Goal: Information Seeking & Learning: Check status

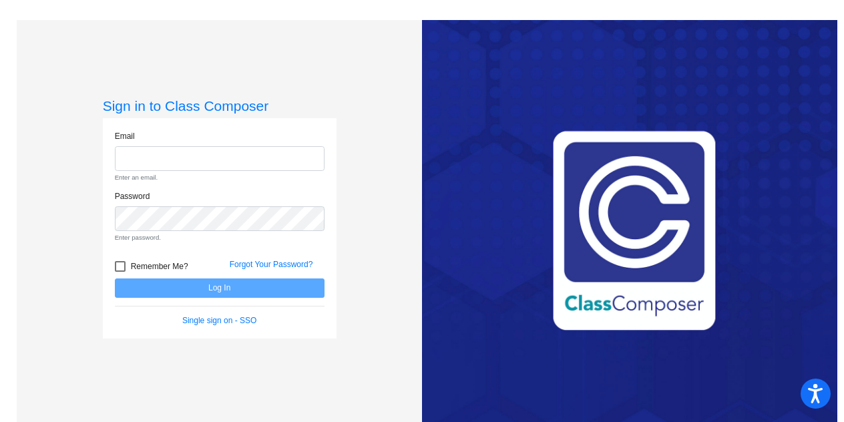
click at [469, 240] on div "Love Class Composer? Share it with a friend! If you're happy with Class Compose…" at bounding box center [629, 231] width 415 height 422
click at [142, 161] on input "email" at bounding box center [220, 158] width 210 height 25
type input "[EMAIL_ADDRESS][DOMAIN_NAME]"
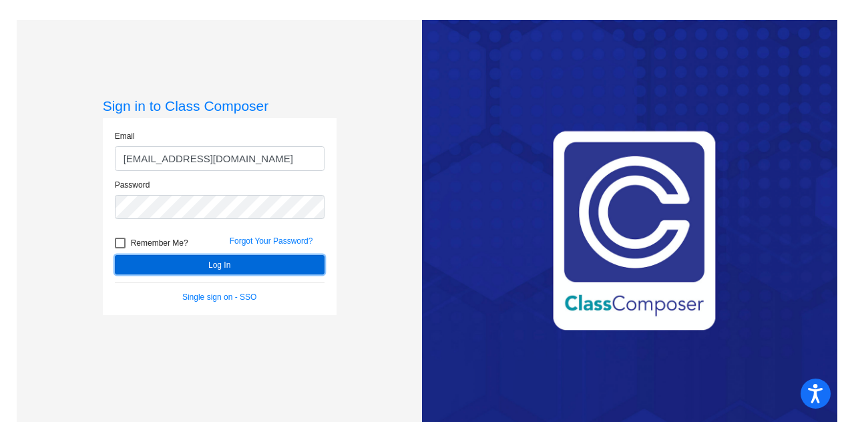
click at [206, 270] on button "Log In" at bounding box center [220, 264] width 210 height 19
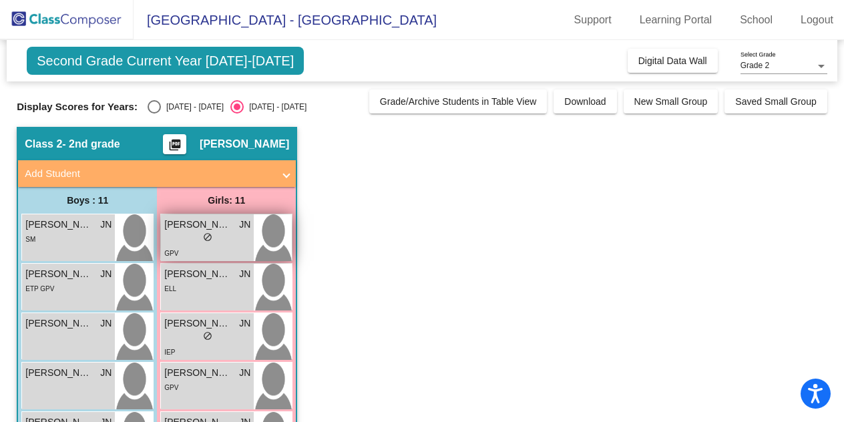
click at [222, 236] on div "lock do_not_disturb_alt" at bounding box center [207, 239] width 86 height 14
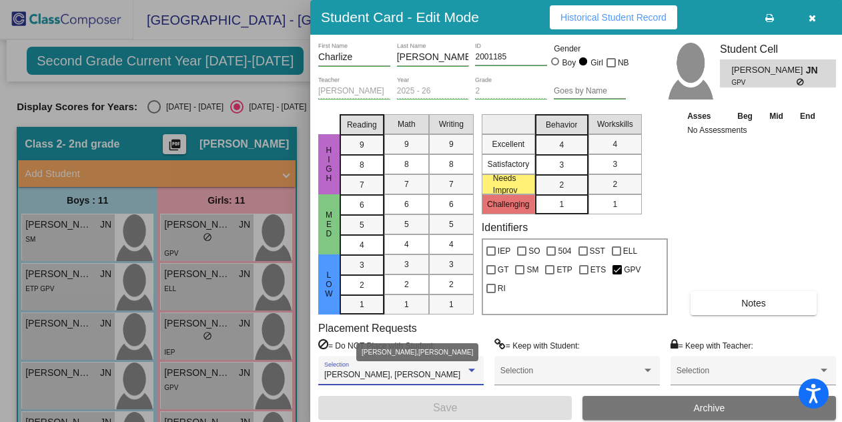
click at [469, 374] on div at bounding box center [472, 370] width 12 height 9
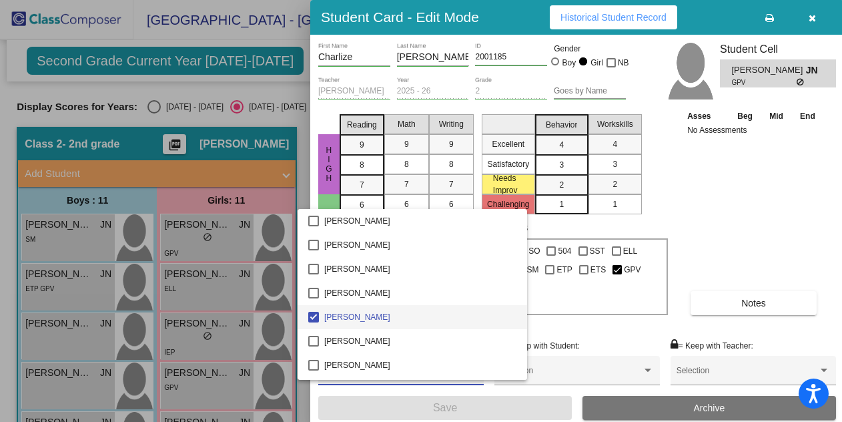
click at [750, 228] on div at bounding box center [421, 211] width 842 height 422
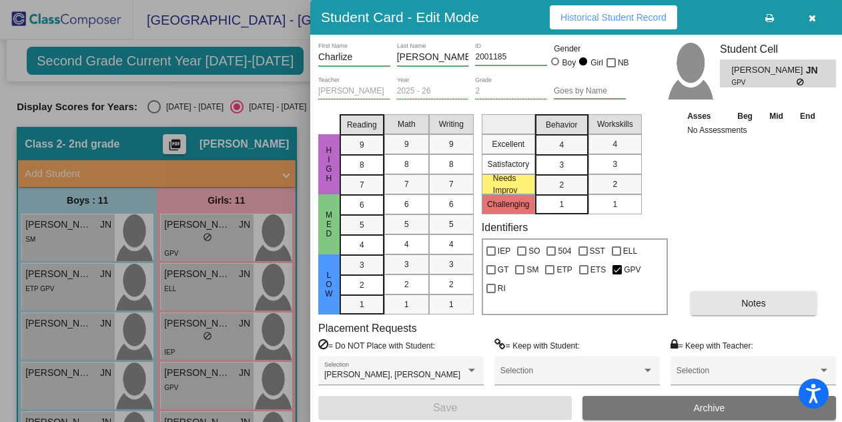
click at [760, 304] on span "Notes" at bounding box center [754, 303] width 25 height 11
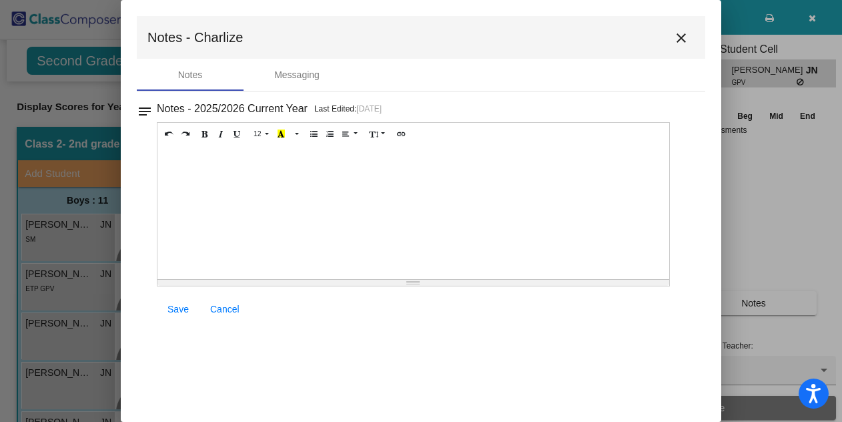
click at [679, 37] on mat-icon "close" at bounding box center [682, 38] width 16 height 16
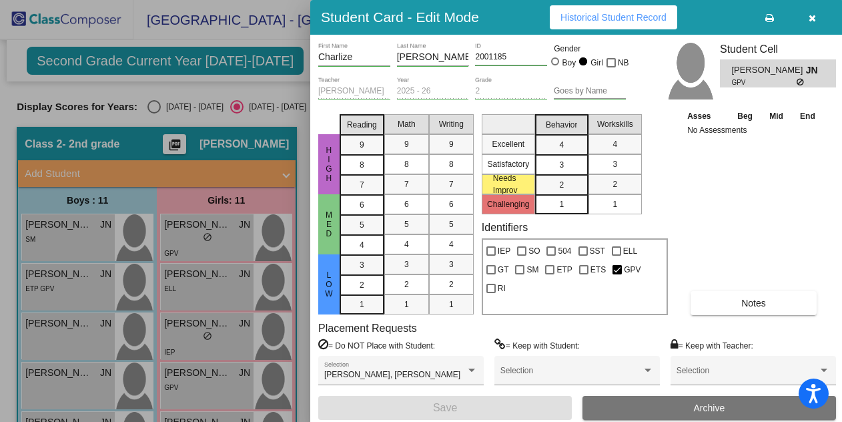
click at [71, 273] on div at bounding box center [421, 211] width 842 height 422
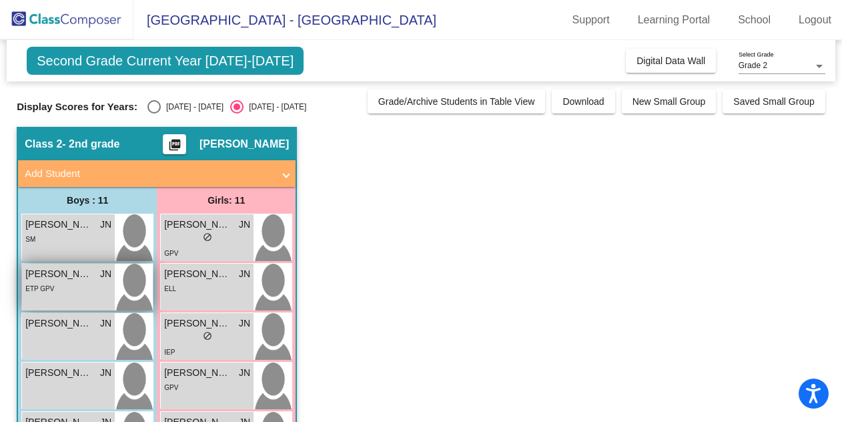
click at [71, 276] on span "[PERSON_NAME]" at bounding box center [58, 274] width 67 height 14
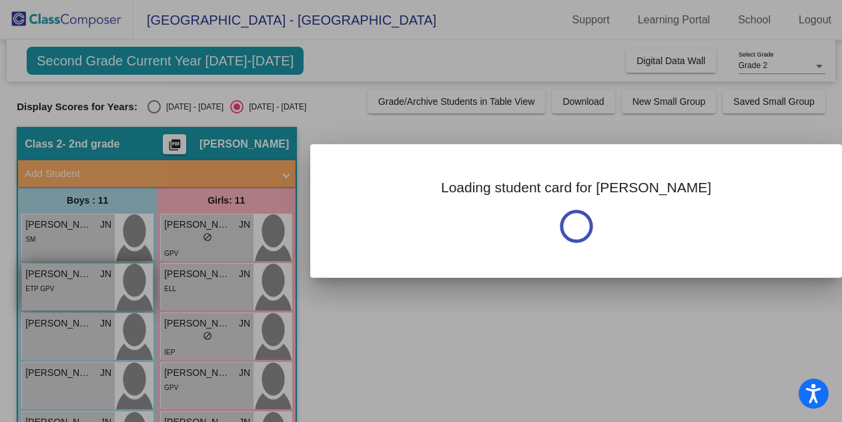
click at [71, 276] on div at bounding box center [421, 211] width 842 height 422
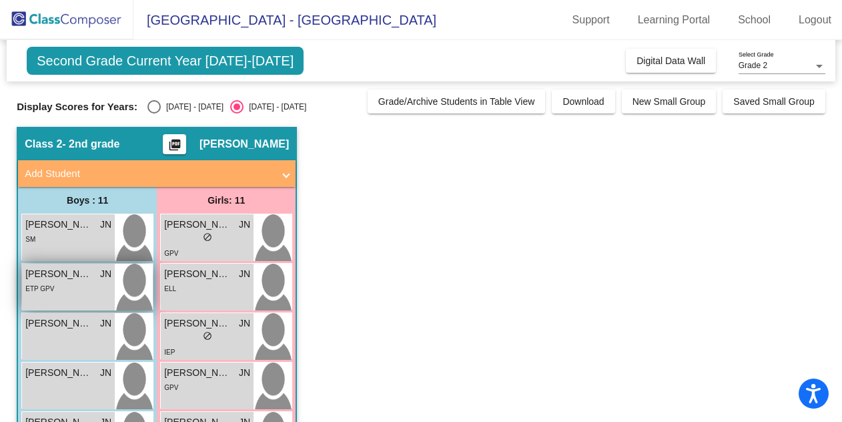
click at [71, 276] on span "[PERSON_NAME]" at bounding box center [58, 274] width 67 height 14
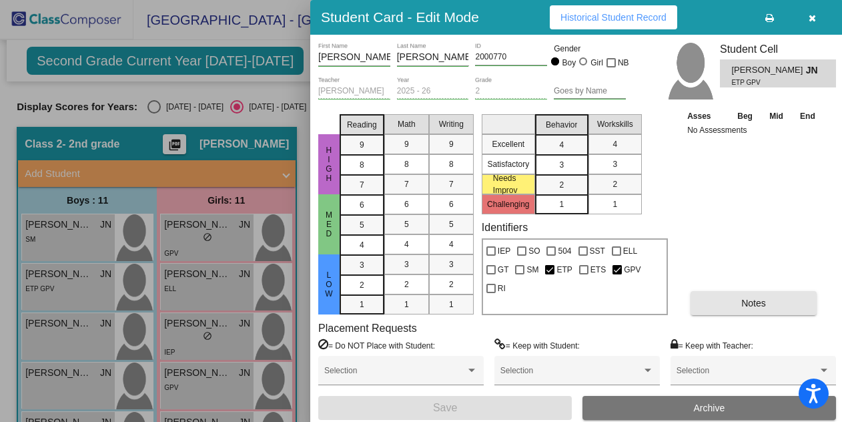
click at [790, 308] on button "Notes" at bounding box center [754, 303] width 126 height 24
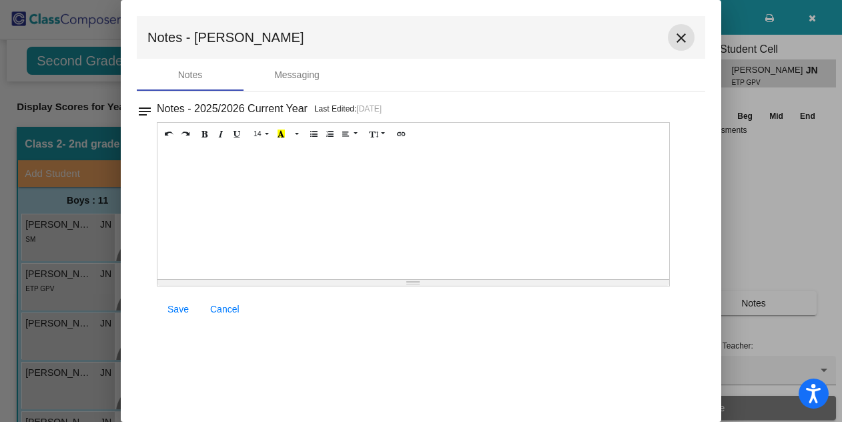
click at [681, 41] on mat-icon "close" at bounding box center [682, 38] width 16 height 16
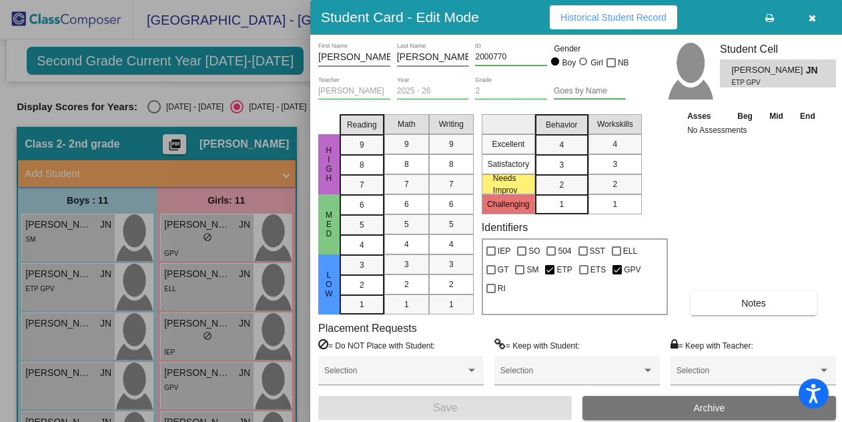
click at [35, 377] on div at bounding box center [421, 211] width 842 height 422
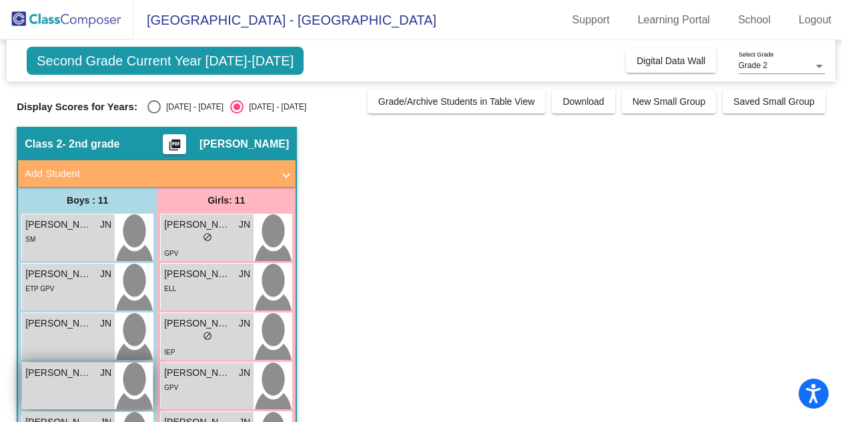
click at [35, 385] on div "[PERSON_NAME] JN lock do_not_disturb_alt" at bounding box center [68, 385] width 93 height 47
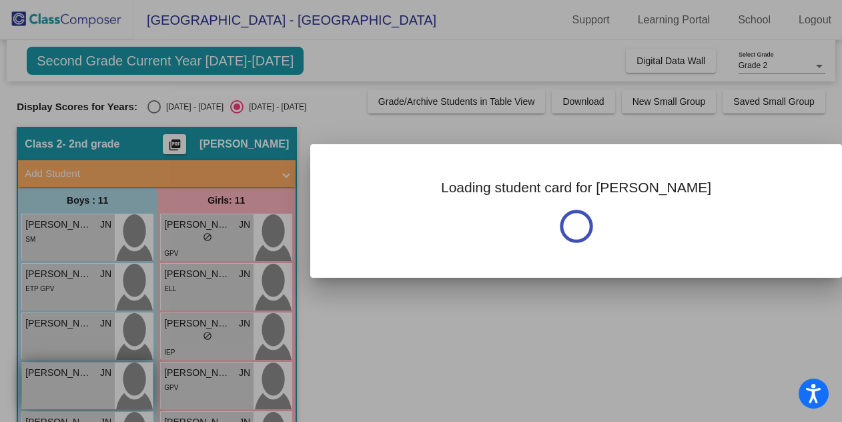
click at [35, 385] on div at bounding box center [421, 211] width 842 height 422
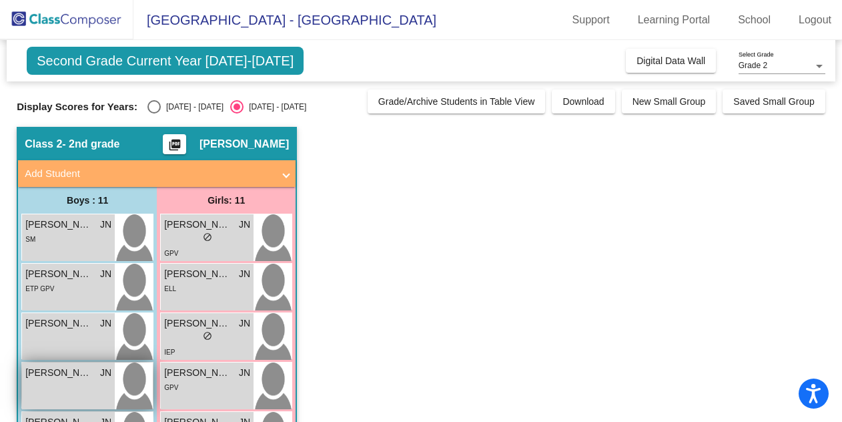
click at [35, 385] on div "[PERSON_NAME] JN lock do_not_disturb_alt" at bounding box center [68, 385] width 93 height 47
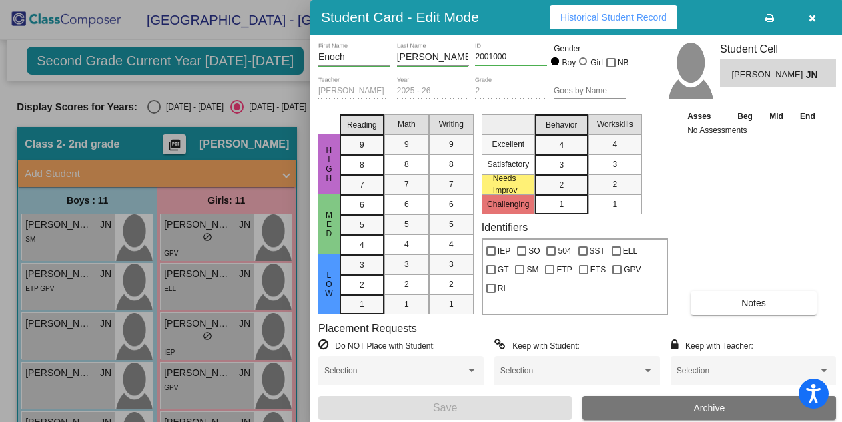
click at [174, 275] on div at bounding box center [421, 211] width 842 height 422
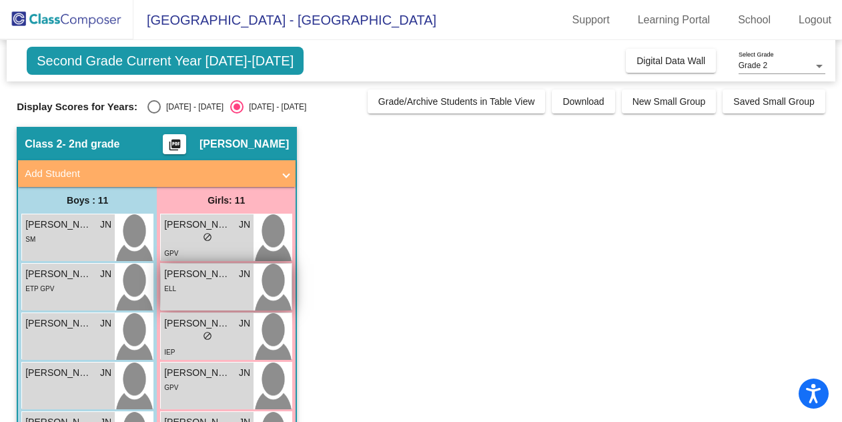
click at [174, 282] on div "ELL" at bounding box center [170, 288] width 12 height 14
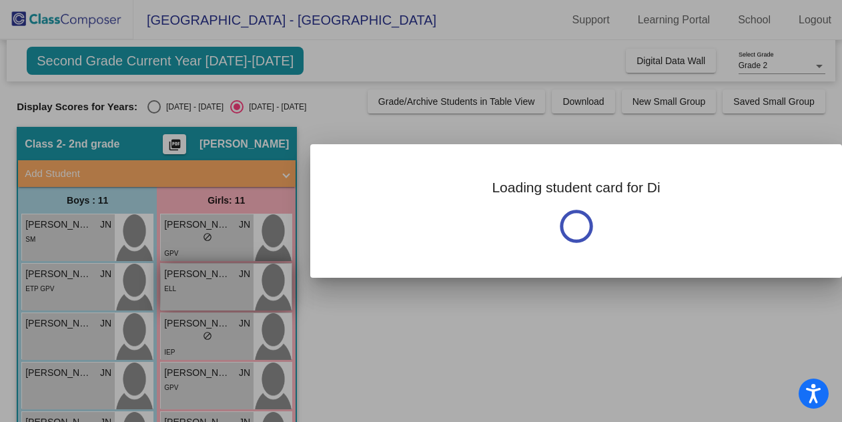
click at [174, 282] on div at bounding box center [421, 211] width 842 height 422
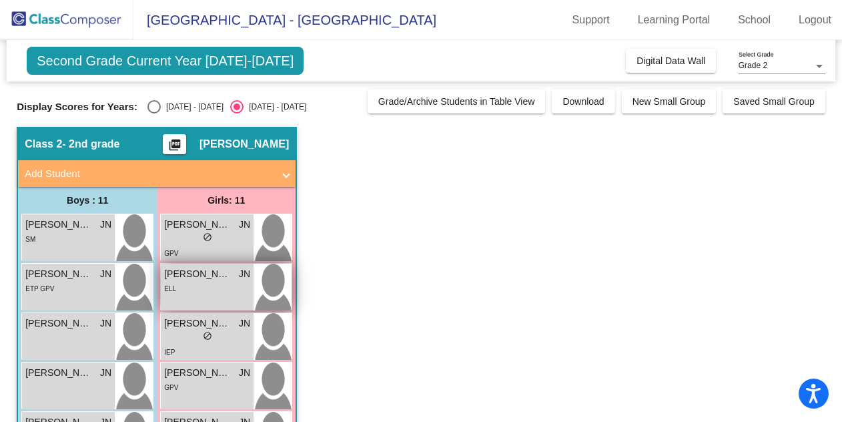
click at [176, 289] on div "ELL" at bounding box center [207, 288] width 86 height 14
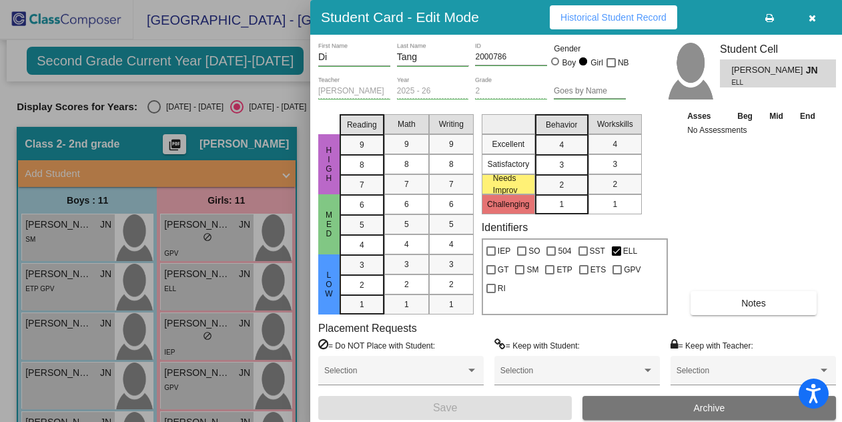
click at [286, 174] on div at bounding box center [421, 211] width 842 height 422
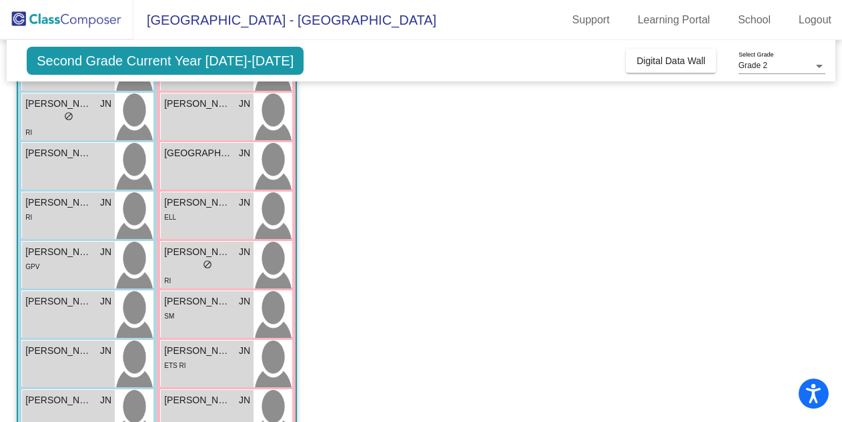
scroll to position [289, 0]
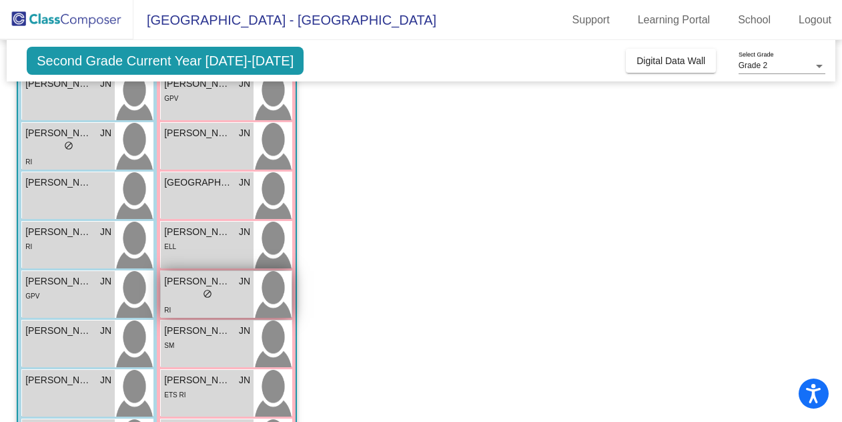
click at [188, 283] on span "[PERSON_NAME]" at bounding box center [197, 281] width 67 height 14
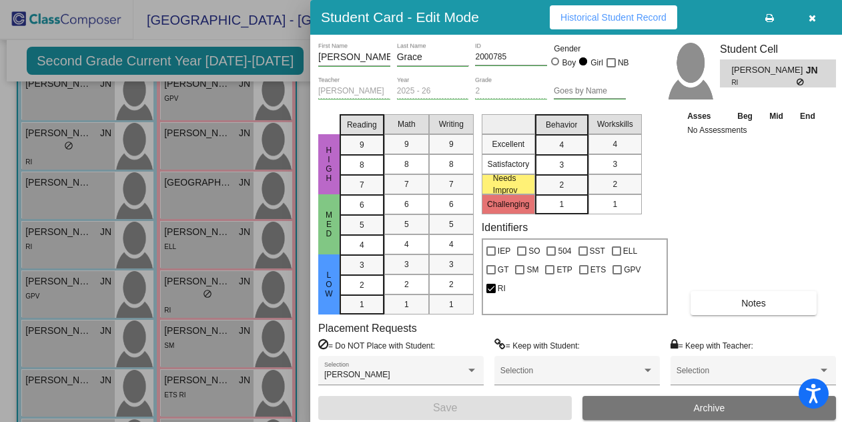
click at [824, 169] on div "HIgh Med Low Reading 9 8 7 6 5 4 3 2 1 Math 9 8 7 6 5 4 3 2 1 Writing 9 8 7 6 5…" at bounding box center [577, 212] width 518 height 206
click at [838, 182] on div "[PERSON_NAME] First Name [PERSON_NAME] Last Name 2000785 ID Gender Boy Girl NB …" at bounding box center [577, 231] width 534 height 393
click at [196, 98] on div at bounding box center [421, 211] width 842 height 422
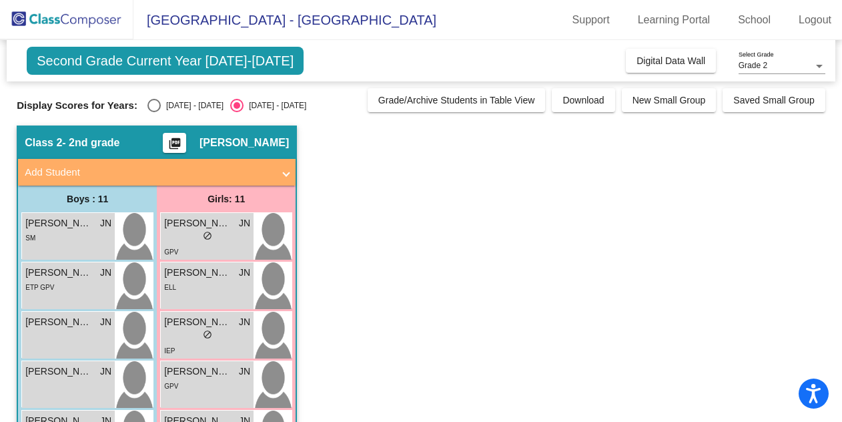
scroll to position [0, 0]
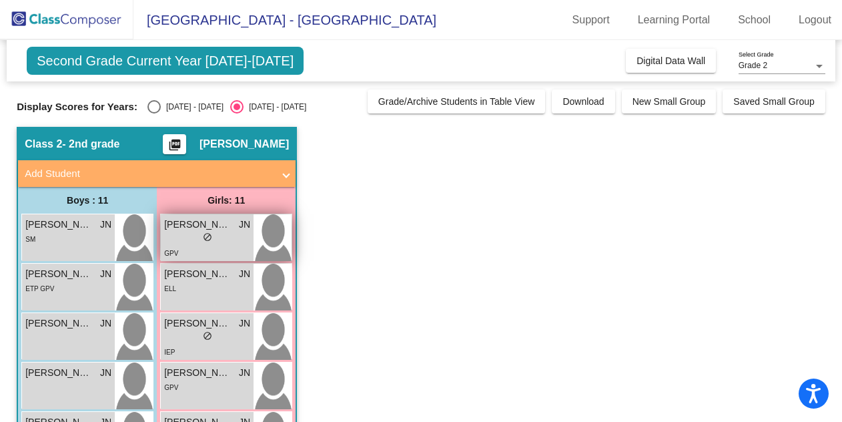
click at [200, 224] on span "[PERSON_NAME]" at bounding box center [197, 225] width 67 height 14
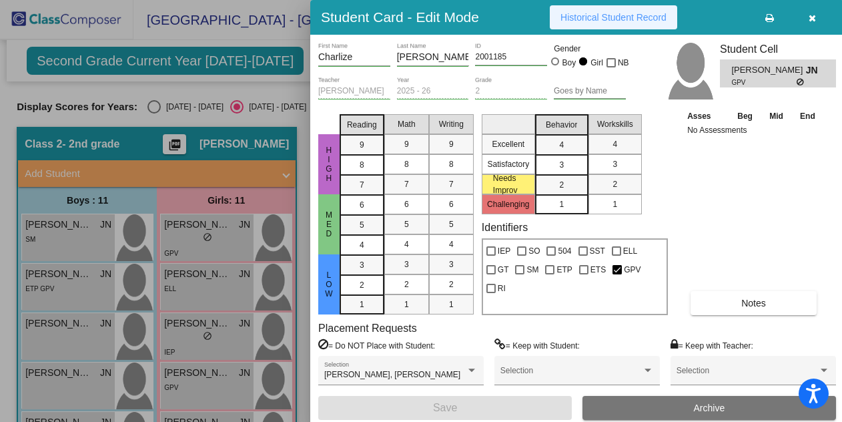
click at [626, 22] on button "Historical Student Record" at bounding box center [613, 17] width 127 height 24
click at [37, 286] on div at bounding box center [421, 211] width 842 height 422
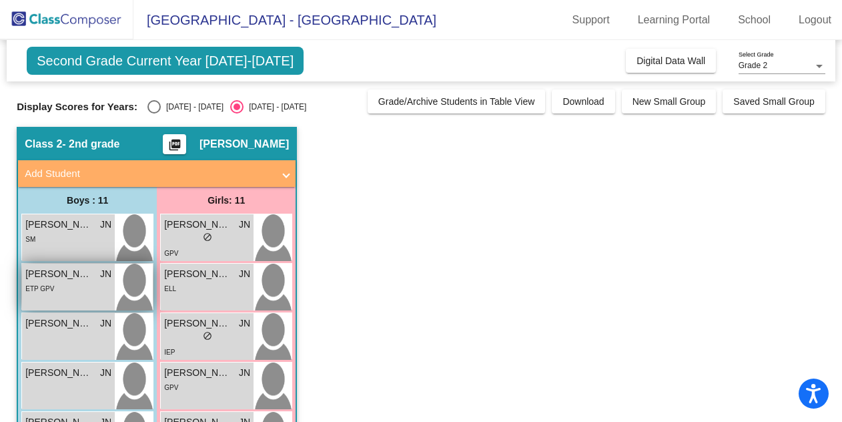
click at [38, 286] on span "ETP GPV" at bounding box center [39, 288] width 29 height 7
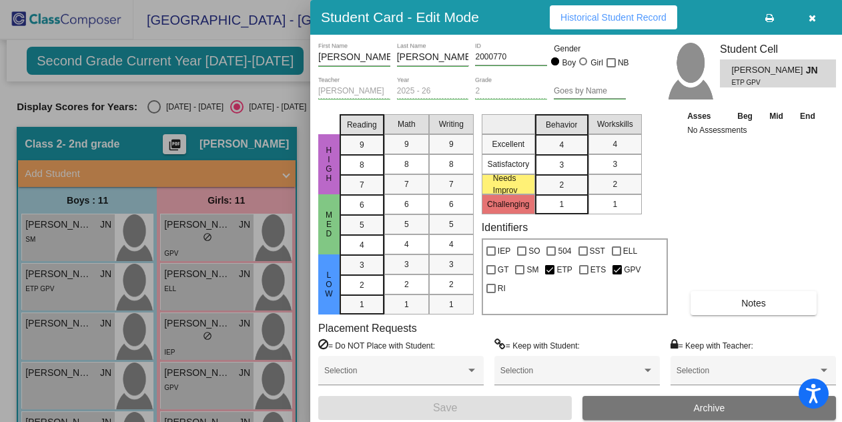
click at [638, 15] on span "Historical Student Record" at bounding box center [614, 17] width 106 height 11
click at [89, 380] on div at bounding box center [421, 211] width 842 height 422
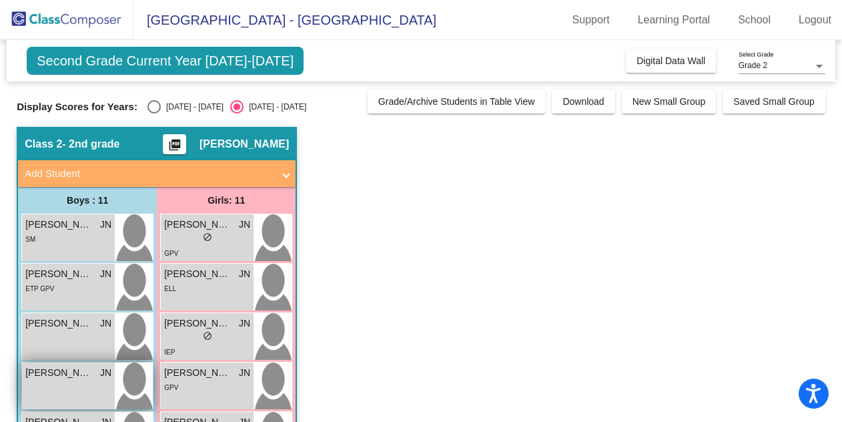
click at [91, 381] on div "[PERSON_NAME] JN lock do_not_disturb_alt" at bounding box center [68, 385] width 93 height 47
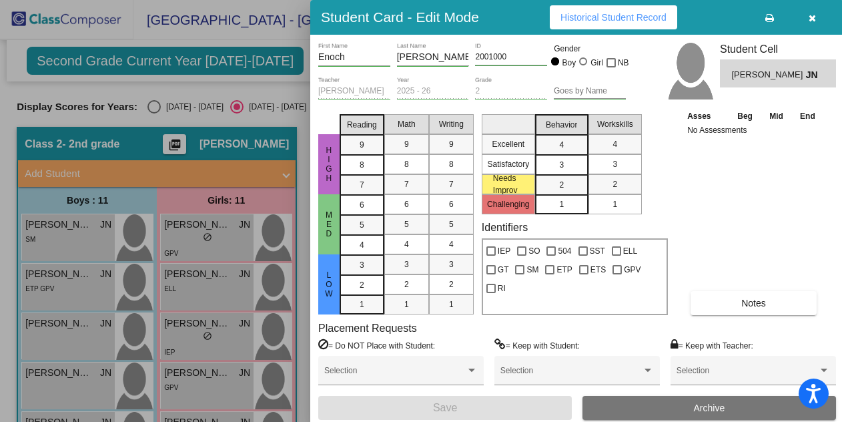
click at [613, 17] on span "Historical Student Record" at bounding box center [614, 17] width 106 height 11
click at [186, 218] on div at bounding box center [421, 211] width 842 height 422
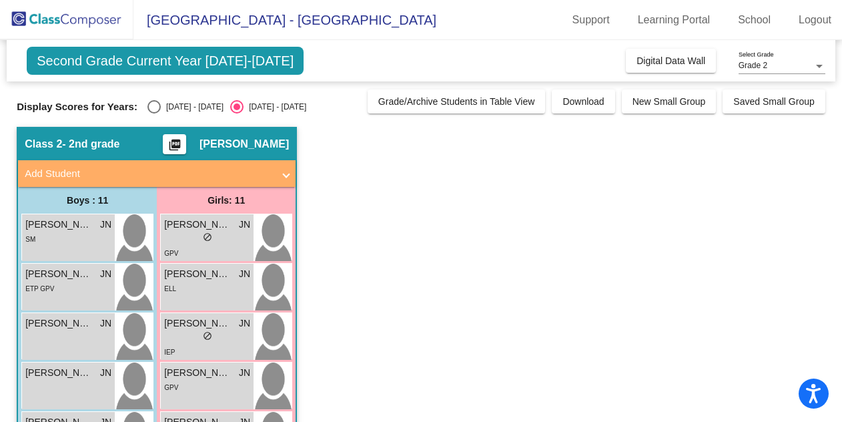
click at [186, 218] on span "[PERSON_NAME]" at bounding box center [197, 225] width 67 height 14
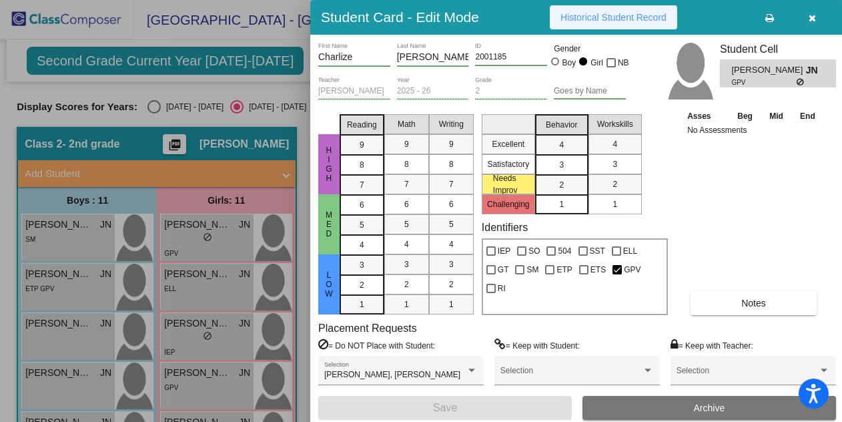
click at [610, 15] on span "Historical Student Record" at bounding box center [614, 17] width 106 height 11
